Goal: Check status: Check status

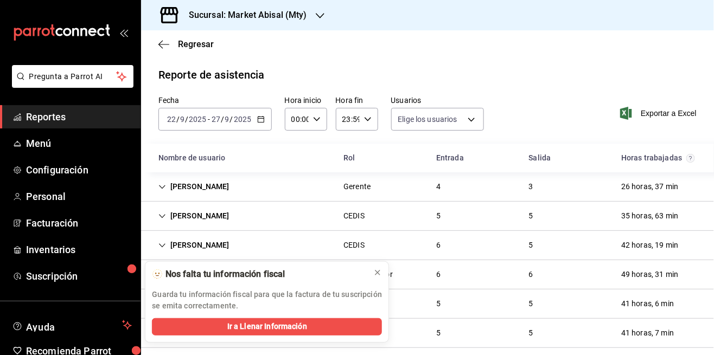
type input "306a98c0-6940-4e4e-933e-54fb4acd2f42,aba5c89c-da41-46ab-b552-a3a7bb8addf1,79cd7…"
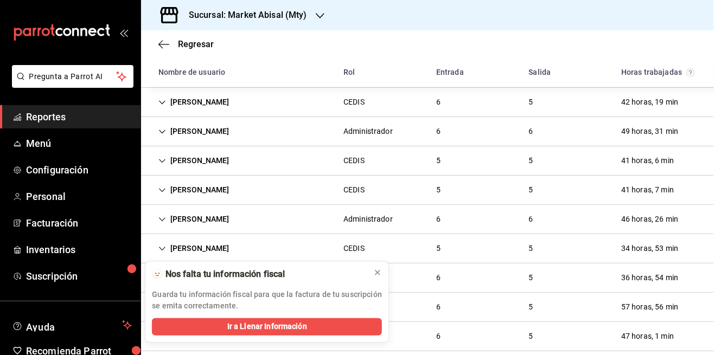
scroll to position [142, 0]
click at [385, 278] on button at bounding box center [377, 272] width 17 height 17
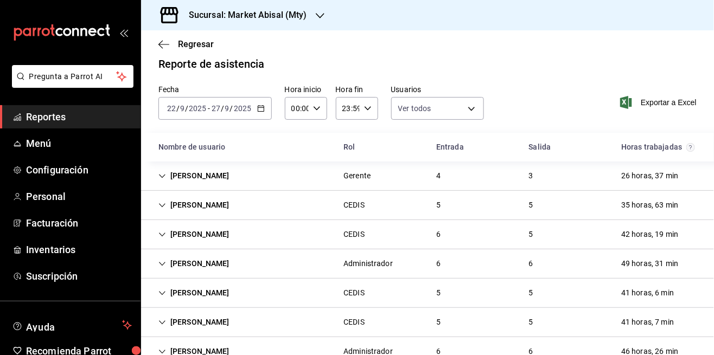
scroll to position [0, 0]
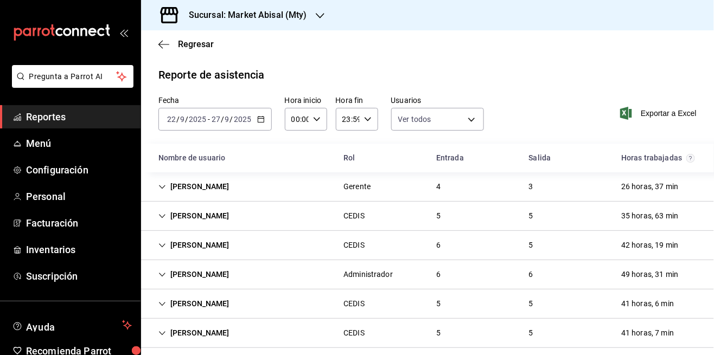
click at [259, 121] on icon "button" at bounding box center [261, 120] width 8 height 8
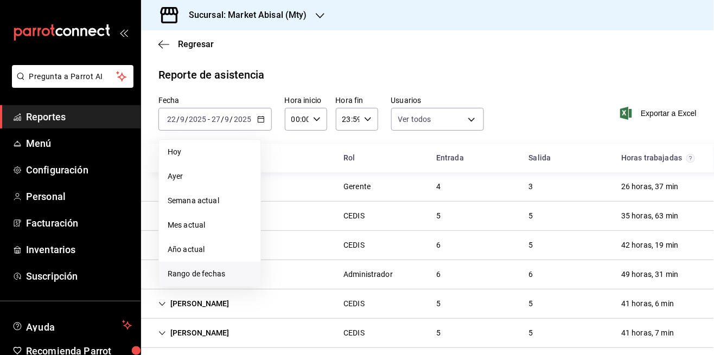
click at [214, 279] on span "Rango de fechas" at bounding box center [210, 273] width 84 height 11
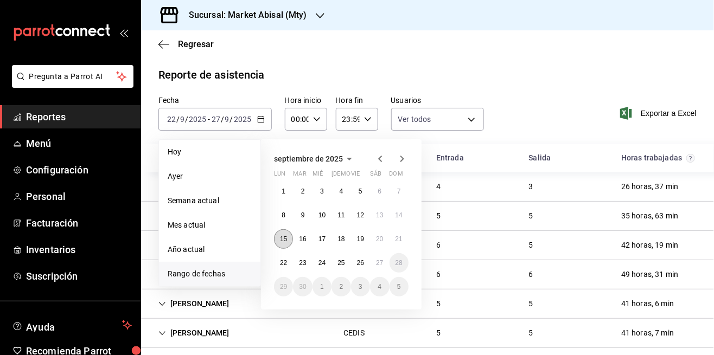
click at [284, 242] on abbr "15" at bounding box center [283, 239] width 7 height 8
click at [363, 235] on abbr "19" at bounding box center [360, 239] width 7 height 8
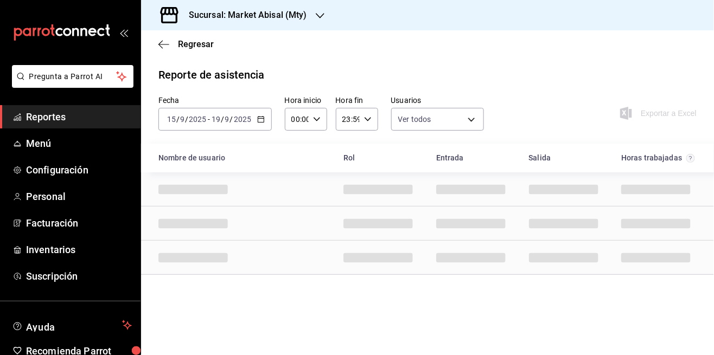
click at [216, 116] on input "19" at bounding box center [216, 119] width 10 height 9
click at [262, 119] on icon "button" at bounding box center [261, 120] width 8 height 8
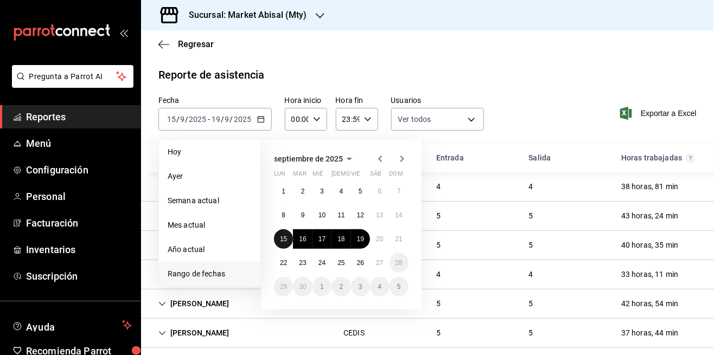
click at [284, 236] on abbr "15" at bounding box center [283, 239] width 7 height 8
click at [381, 242] on abbr "20" at bounding box center [379, 239] width 7 height 8
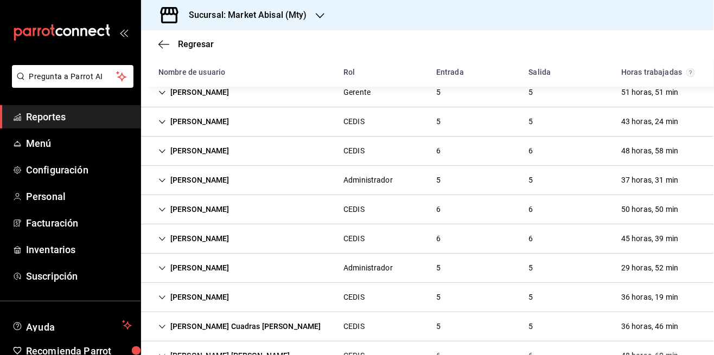
scroll to position [102, 0]
